Goal: Task Accomplishment & Management: Manage account settings

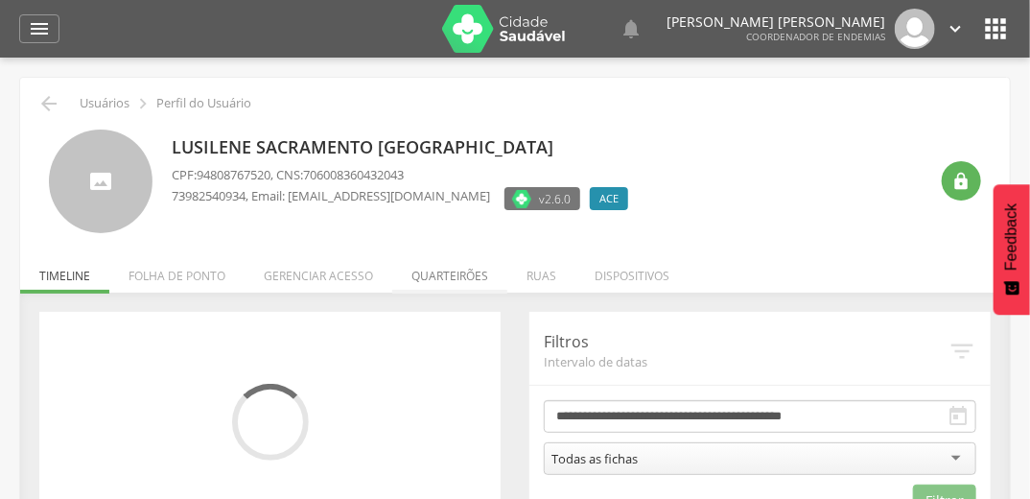
click at [464, 275] on li "Quarteirões" at bounding box center [449, 270] width 115 height 45
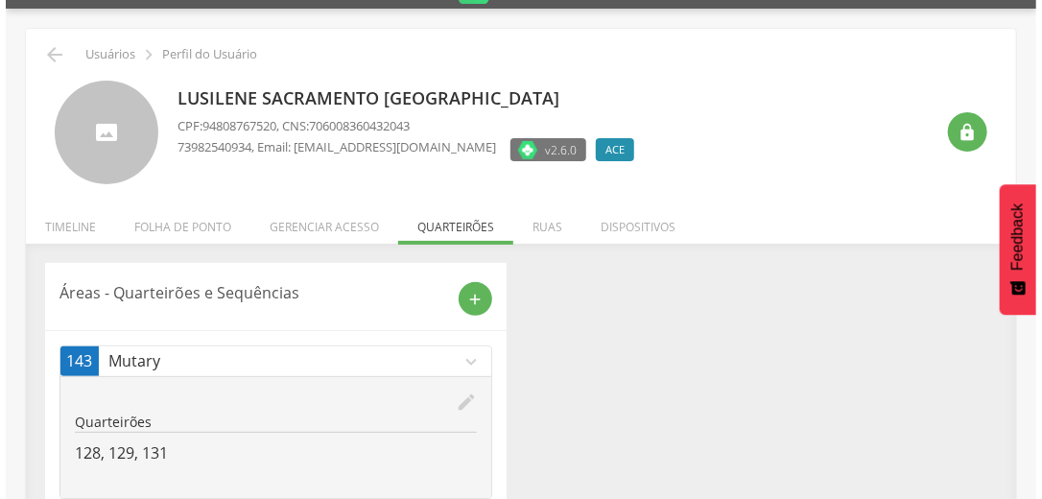
scroll to position [101, 0]
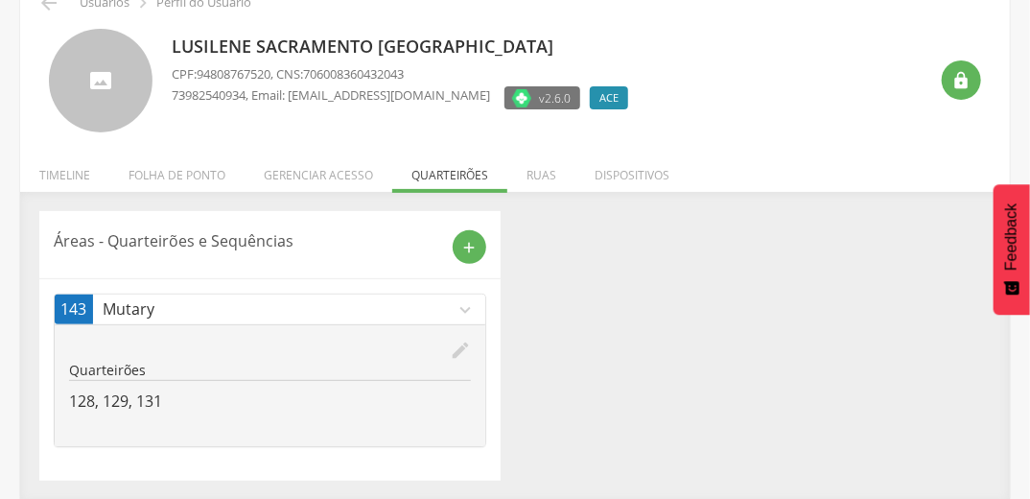
click at [466, 345] on icon "edit" at bounding box center [460, 350] width 21 height 21
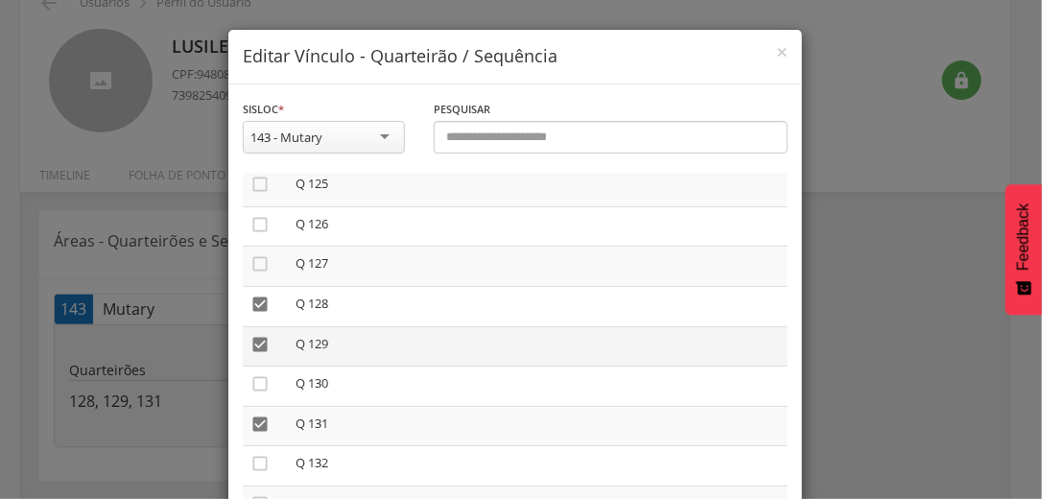
scroll to position [5064, 0]
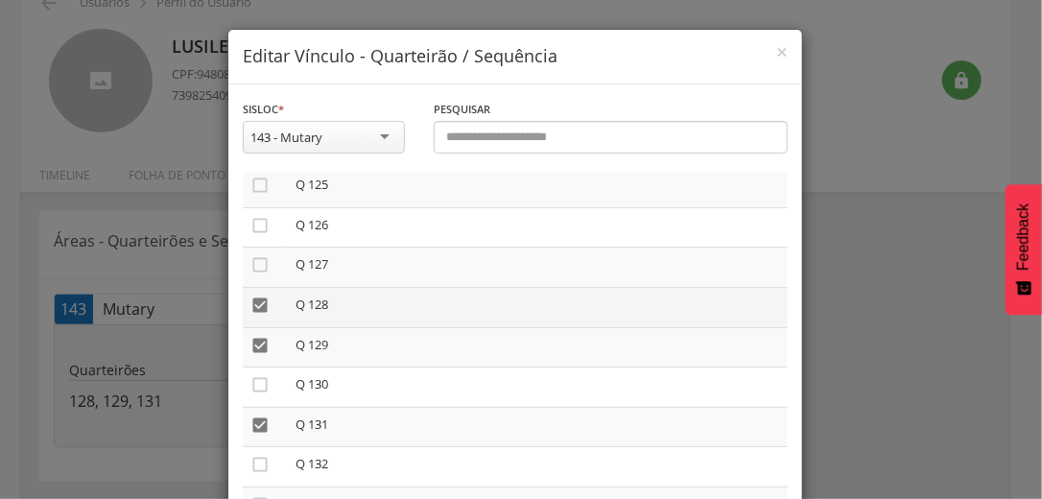
click at [253, 315] on icon "" at bounding box center [259, 304] width 19 height 19
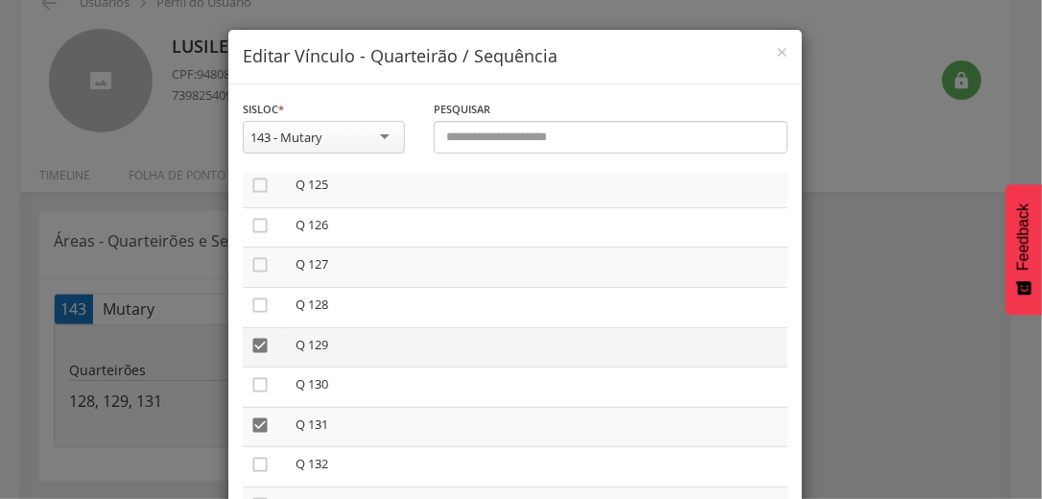
click at [250, 355] on icon "" at bounding box center [259, 345] width 19 height 19
click at [253, 434] on icon "" at bounding box center [259, 424] width 19 height 19
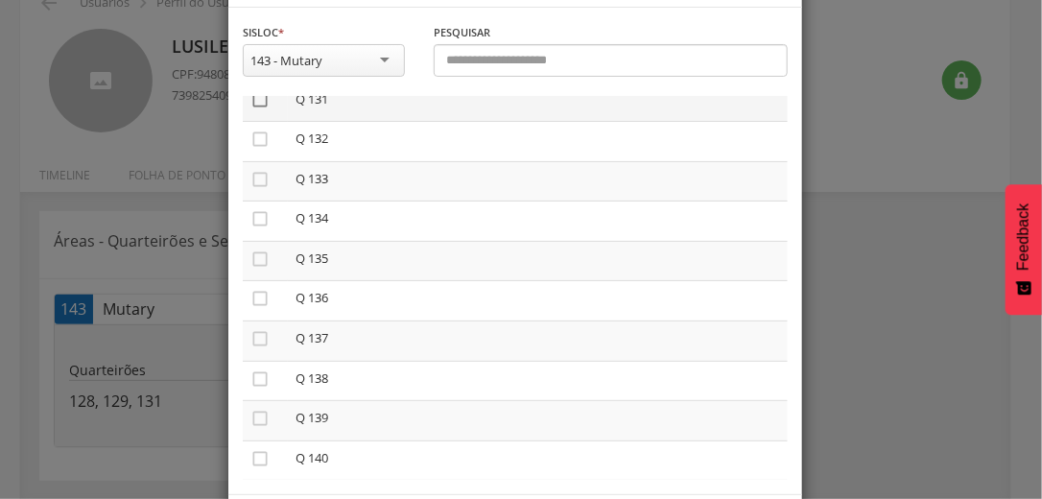
scroll to position [5248, 0]
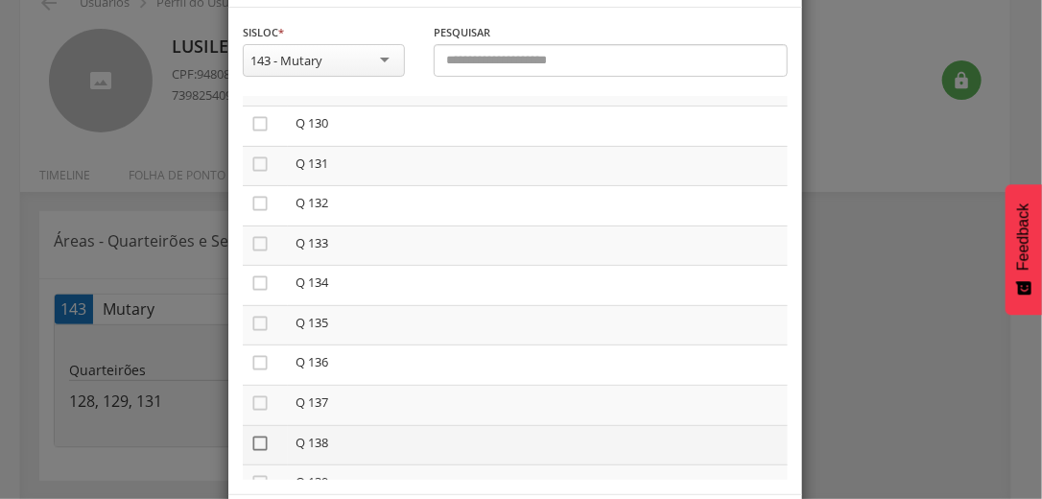
click at [256, 453] on icon "" at bounding box center [259, 443] width 19 height 19
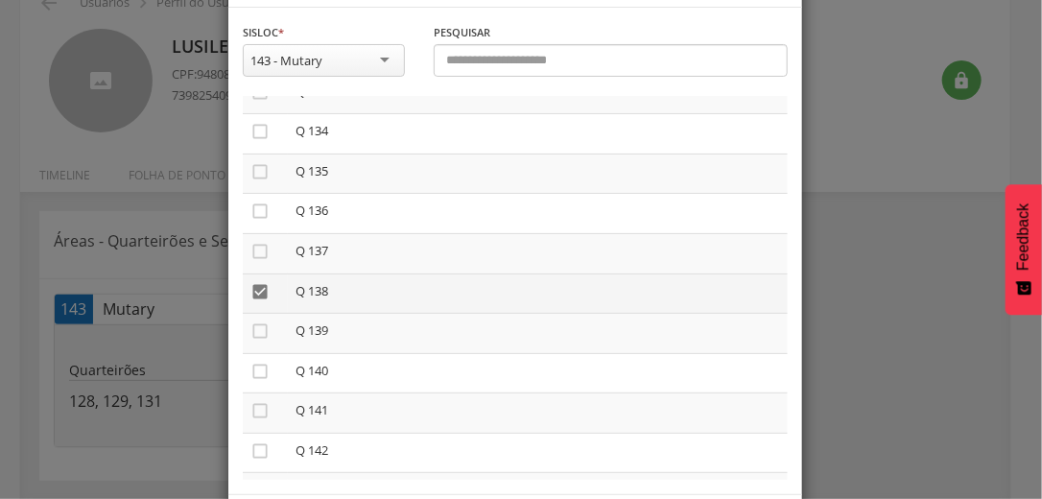
scroll to position [5402, 0]
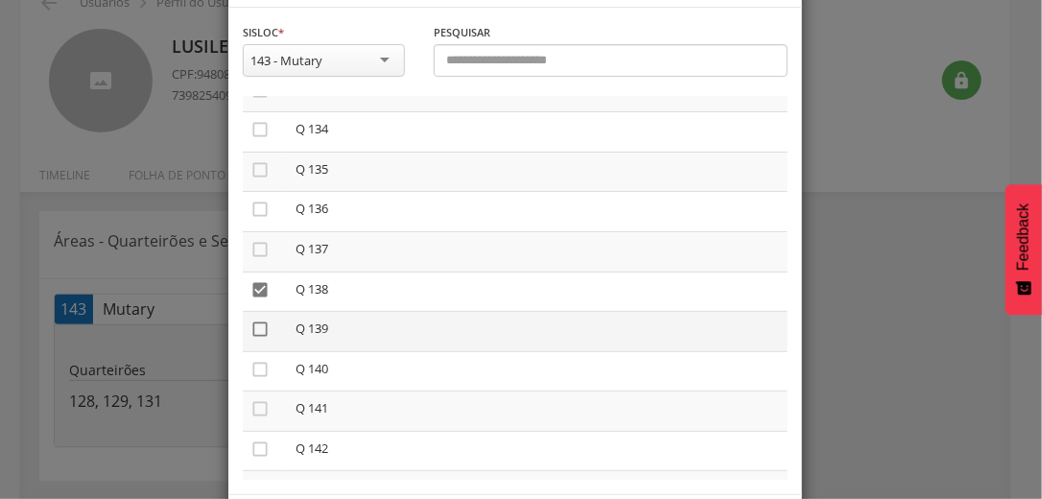
click at [261, 339] on icon "" at bounding box center [259, 328] width 19 height 19
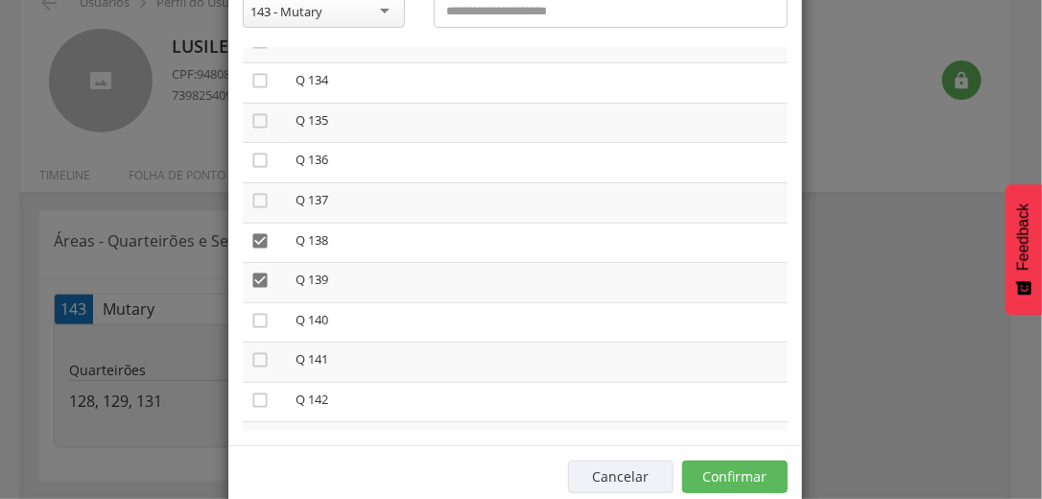
scroll to position [162, 0]
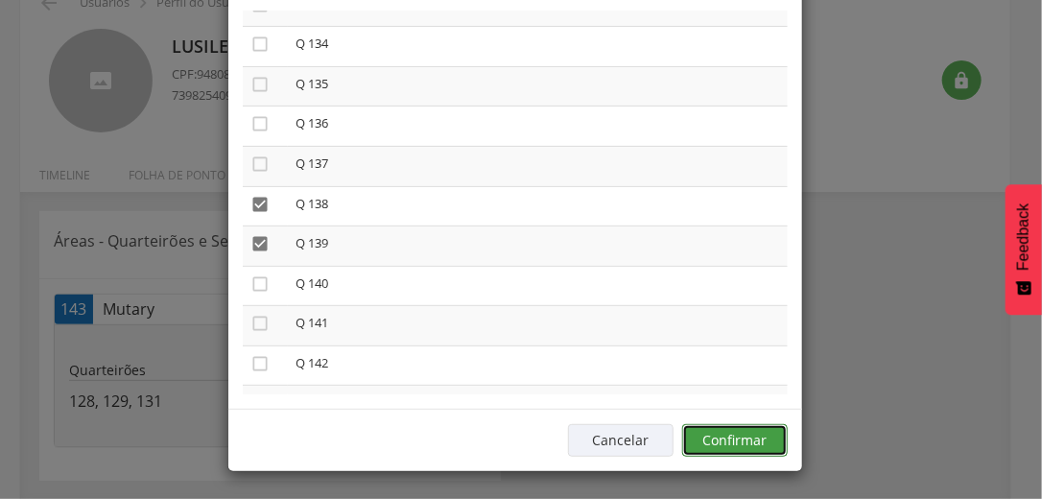
click at [746, 436] on button "Confirmar" at bounding box center [735, 440] width 106 height 33
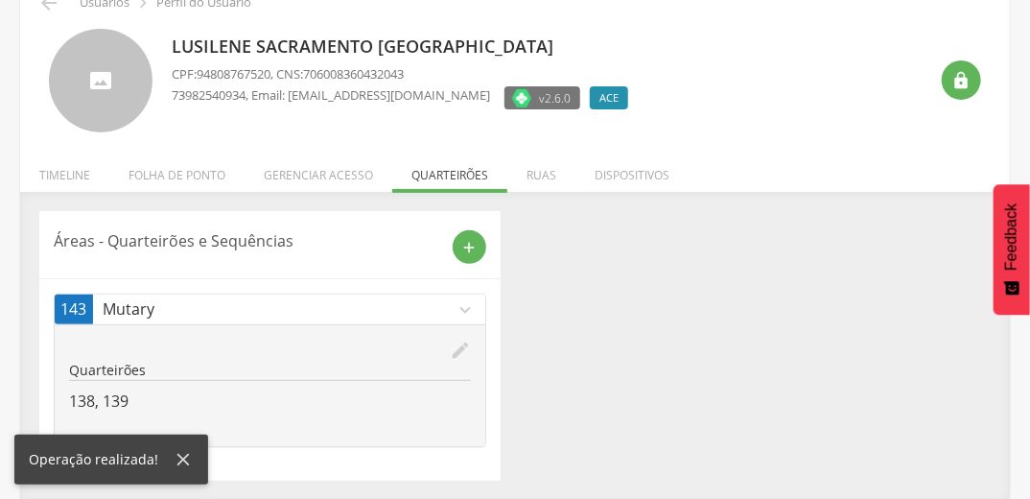
scroll to position [0, 0]
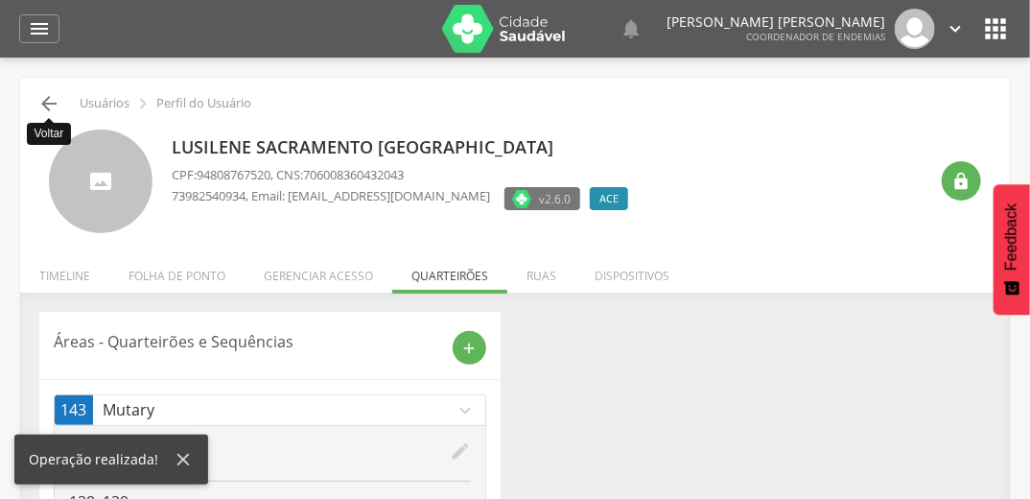
click at [41, 107] on icon "" at bounding box center [48, 103] width 23 height 23
